Goal: Task Accomplishment & Management: Use online tool/utility

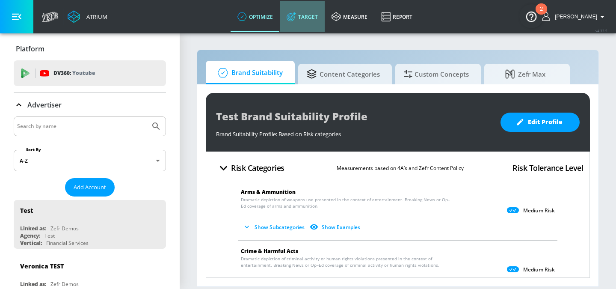
click at [318, 15] on link "Target" at bounding box center [302, 16] width 45 height 31
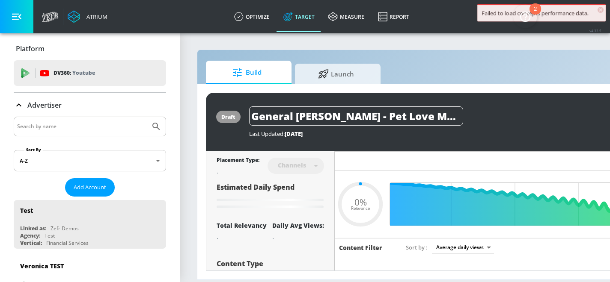
click at [82, 130] on input "Search by name" at bounding box center [82, 126] width 130 height 11
type input "0.67"
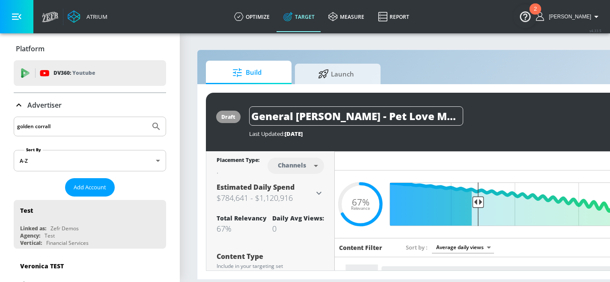
click at [147, 117] on button "Submit Search" at bounding box center [156, 126] width 19 height 19
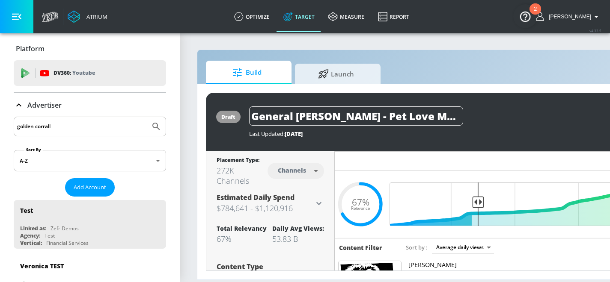
click at [75, 127] on input "golden corrall" at bounding box center [82, 126] width 130 height 11
type input "golden"
click at [147, 117] on button "Submit Search" at bounding box center [156, 126] width 19 height 19
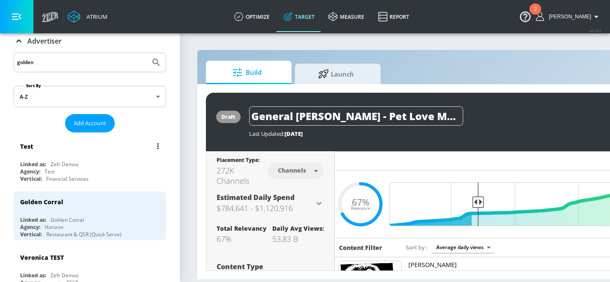
scroll to position [66, 0]
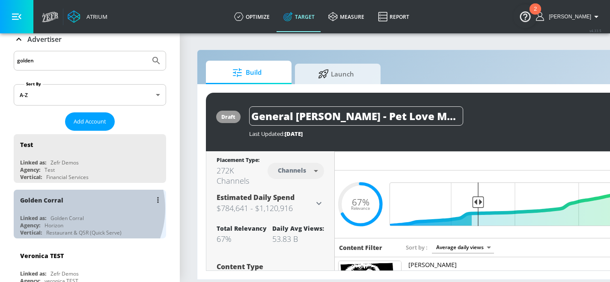
click at [75, 208] on div "Golden Corral" at bounding box center [92, 200] width 144 height 21
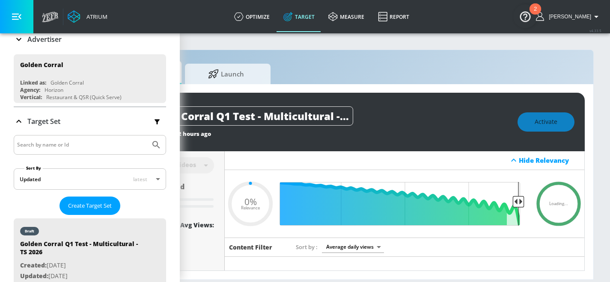
scroll to position [0, 117]
type input "0.75"
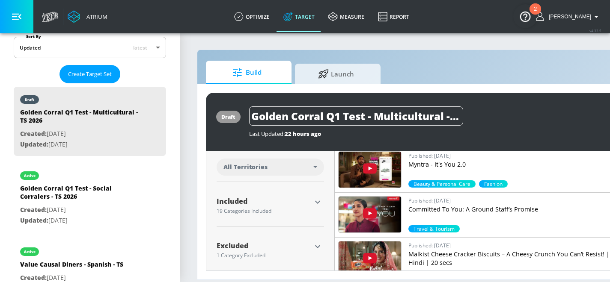
scroll to position [245, 0]
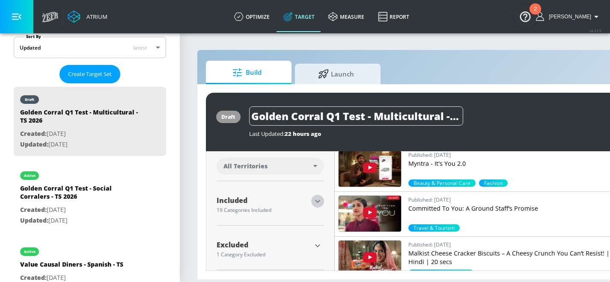
click at [318, 198] on icon "button" at bounding box center [317, 201] width 10 height 10
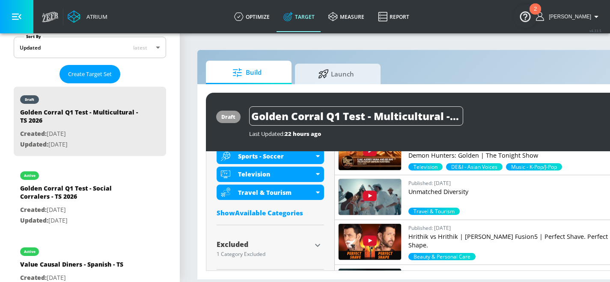
scroll to position [6, 0]
click at [316, 240] on icon "button" at bounding box center [317, 245] width 10 height 10
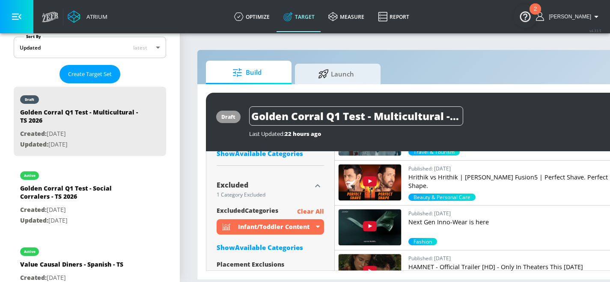
scroll to position [688, 0]
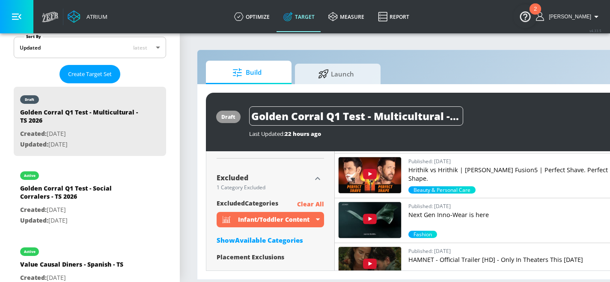
click at [288, 236] on div "Show Available Categories" at bounding box center [269, 240] width 107 height 9
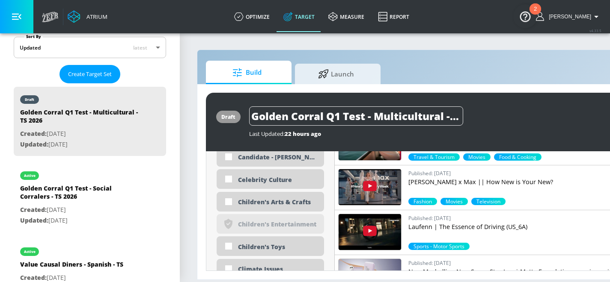
scroll to position [1036, 0]
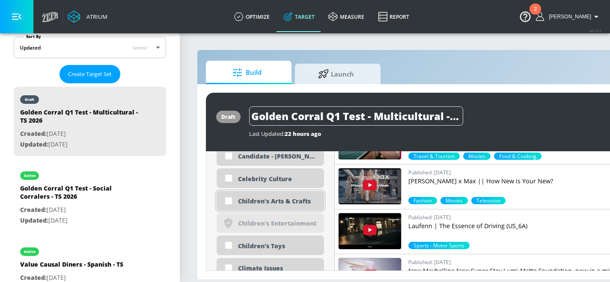
click at [264, 199] on div "Children's Arts & Crafts" at bounding box center [269, 201] width 107 height 20
checkbox input "true"
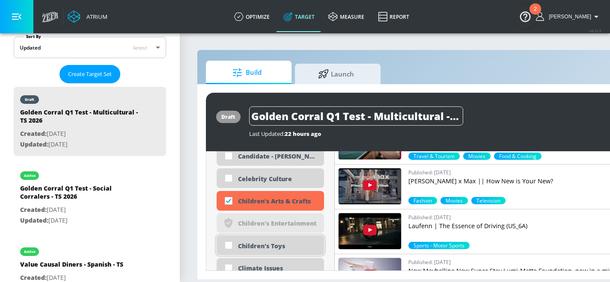
click at [265, 247] on div "Children's Toys" at bounding box center [269, 246] width 107 height 20
checkbox input "true"
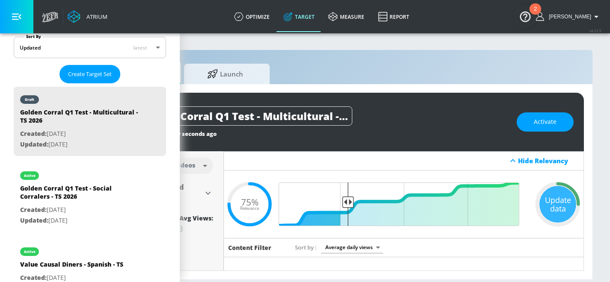
scroll to position [6, 117]
click at [547, 194] on div "Update data" at bounding box center [557, 204] width 37 height 37
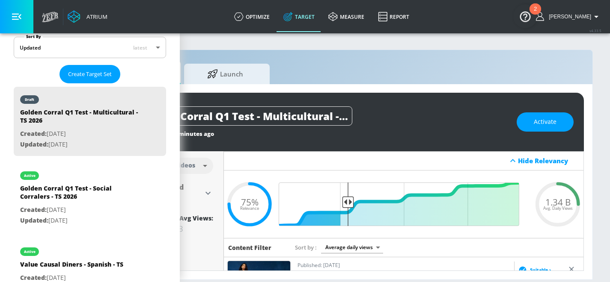
click at [560, 105] on div "draft Golden Corral Q1 Test - Multicultural - TS 2026 Last Updated: 7 minutes a…" at bounding box center [339, 122] width 489 height 59
click at [551, 117] on span "Activate" at bounding box center [544, 122] width 23 height 11
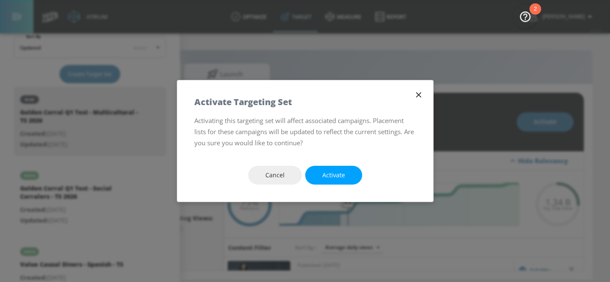
scroll to position [0, 111]
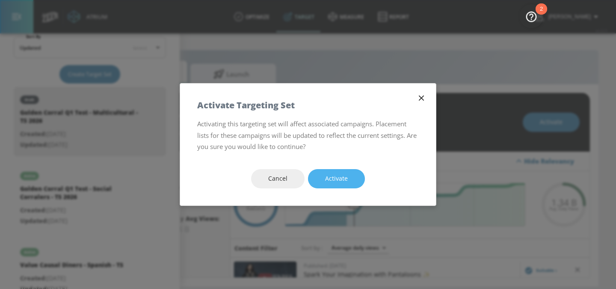
click at [341, 175] on span "Activate" at bounding box center [336, 178] width 23 height 11
